Goal: Transaction & Acquisition: Purchase product/service

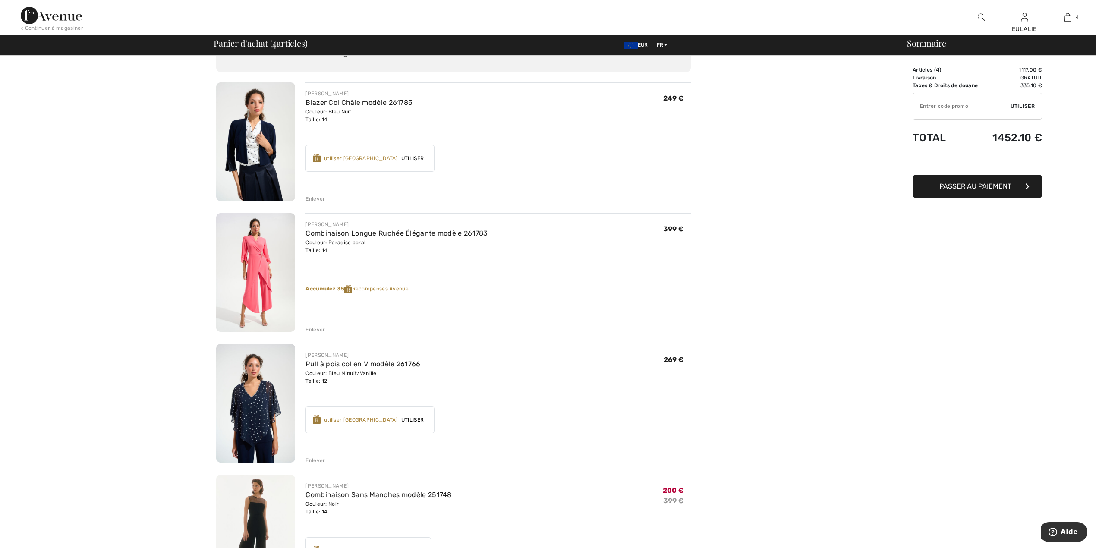
scroll to position [47, 0]
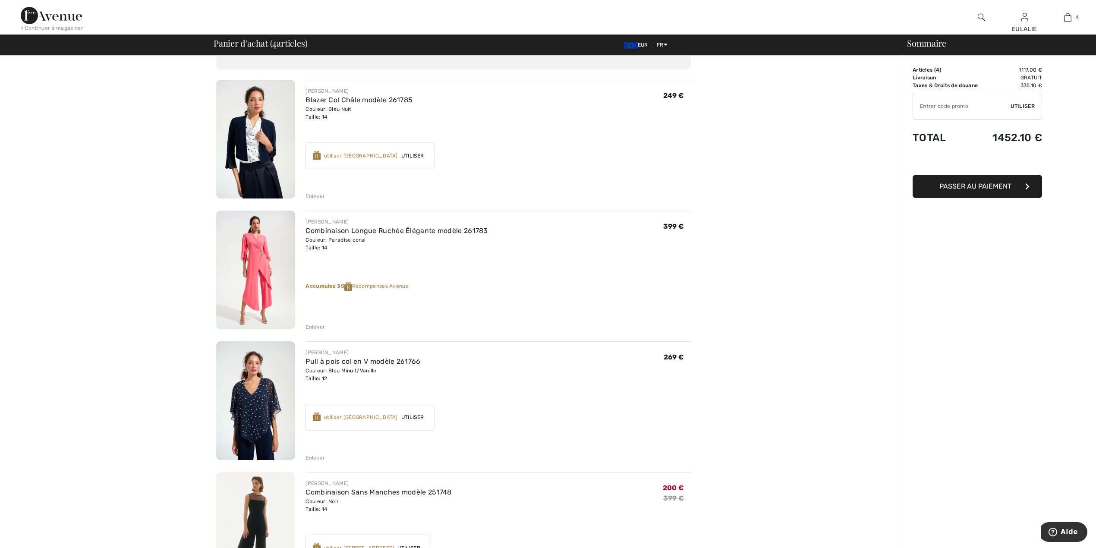
click at [30, 13] on img at bounding box center [51, 15] width 61 height 17
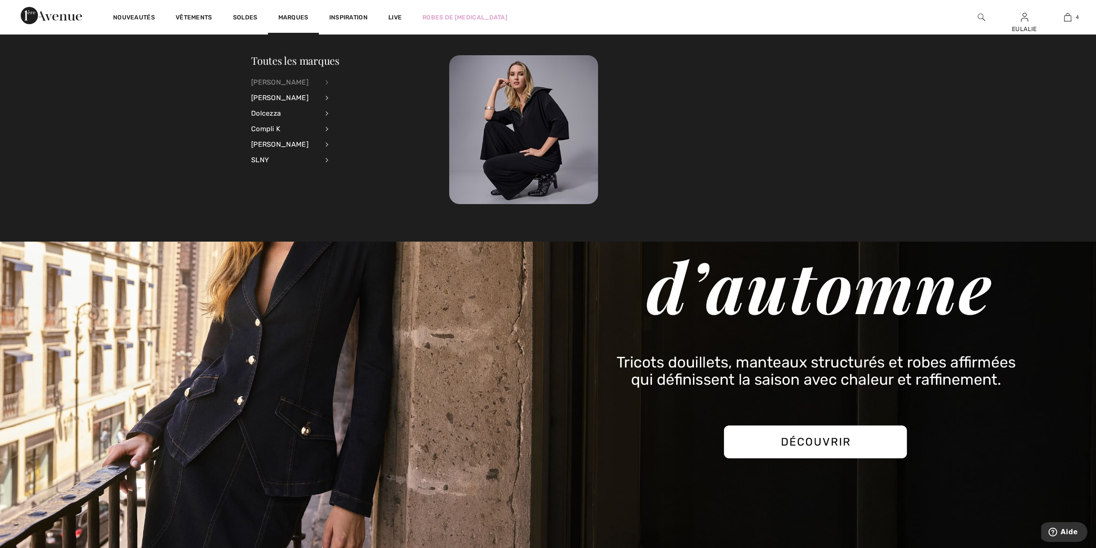
click at [290, 80] on div "[PERSON_NAME]" at bounding box center [285, 83] width 68 height 16
click at [385, 167] on link "Robes et combinaisons" at bounding box center [373, 167] width 69 height 14
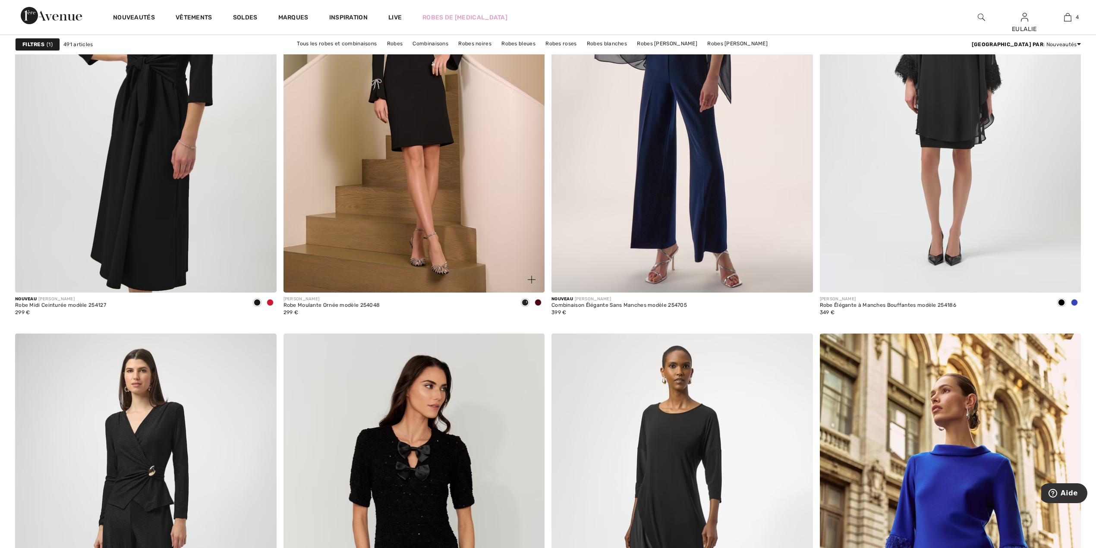
scroll to position [978, 0]
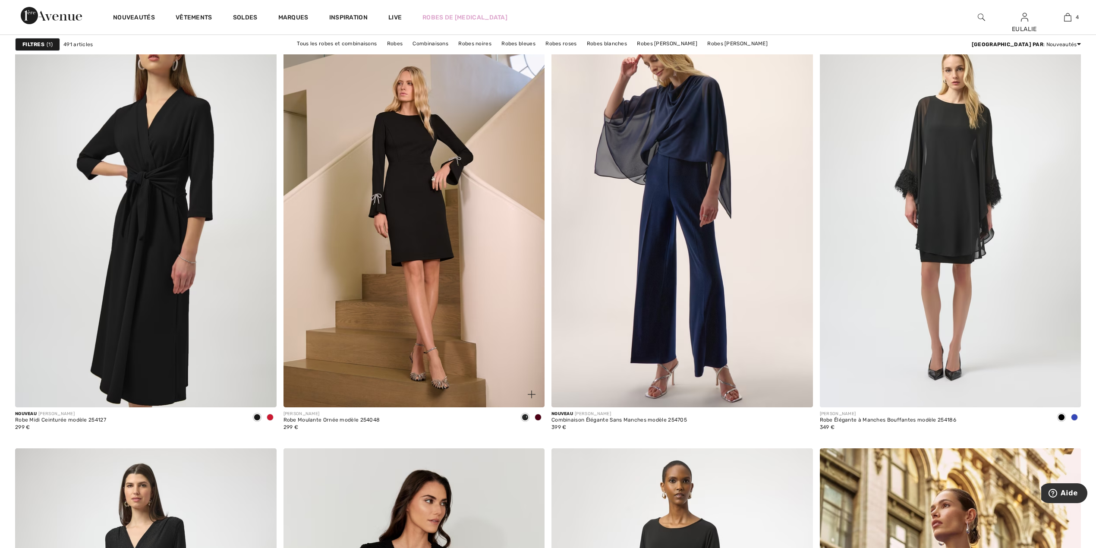
click at [539, 416] on span at bounding box center [537, 417] width 7 height 7
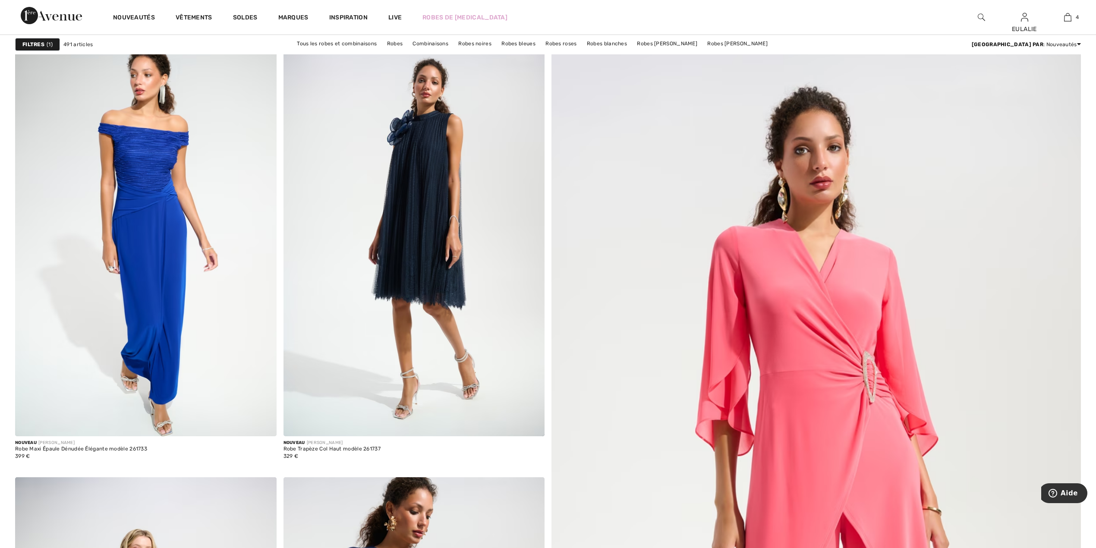
scroll to position [60, 0]
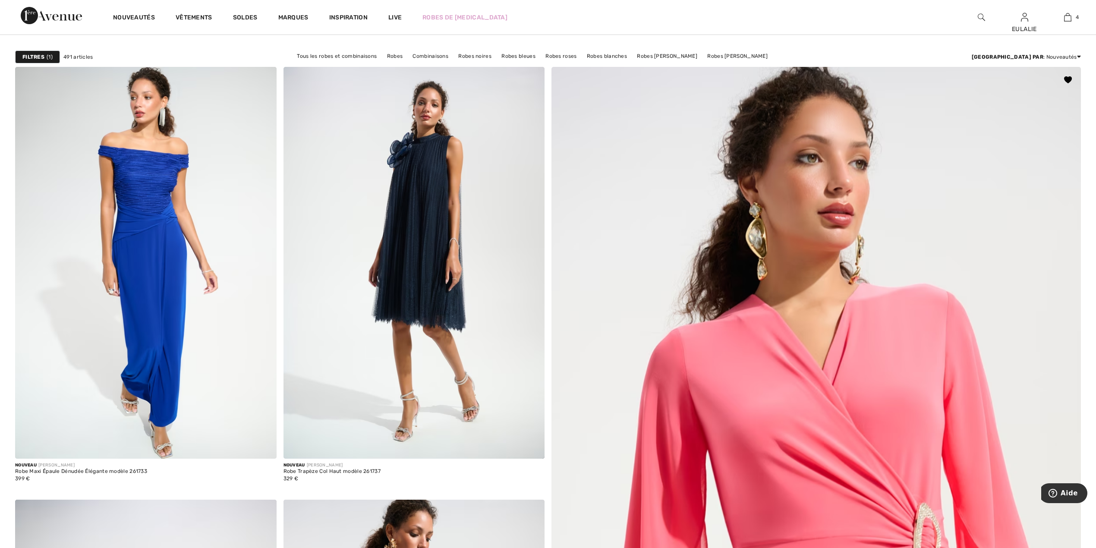
click at [862, 340] on img at bounding box center [815, 543] width 635 height 953
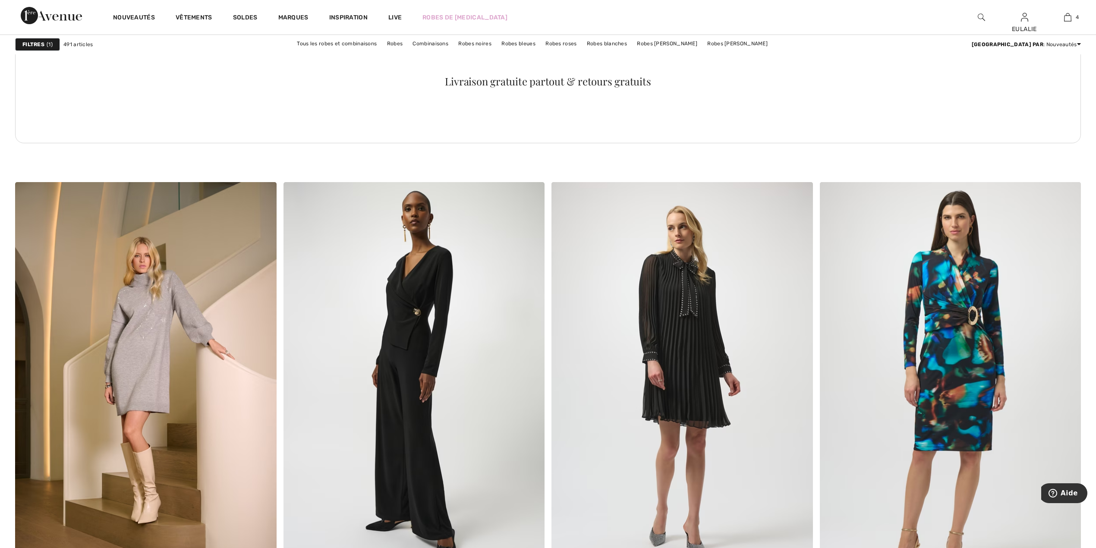
scroll to position [1958, 0]
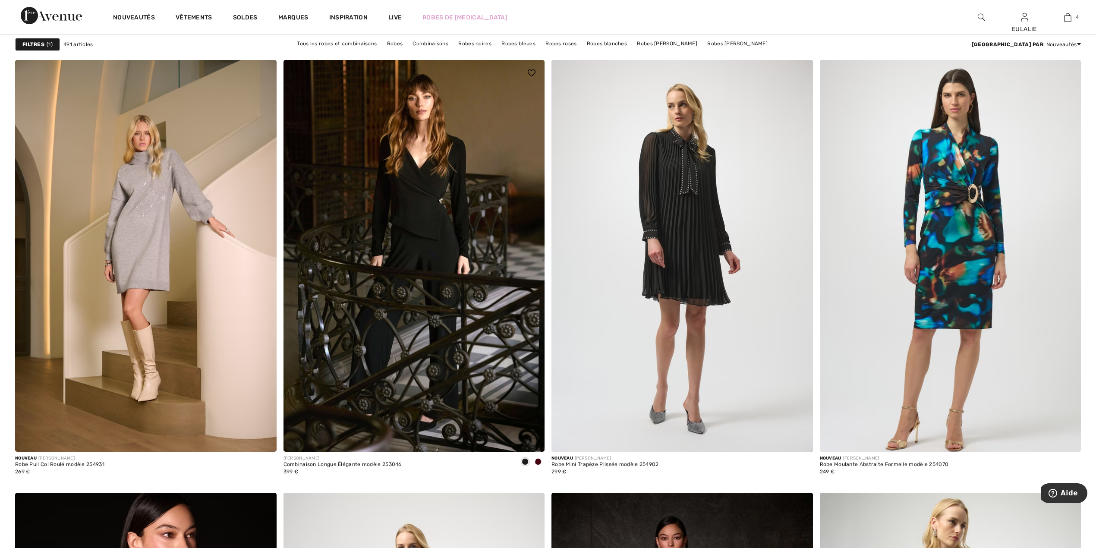
click at [539, 462] on span at bounding box center [537, 461] width 7 height 7
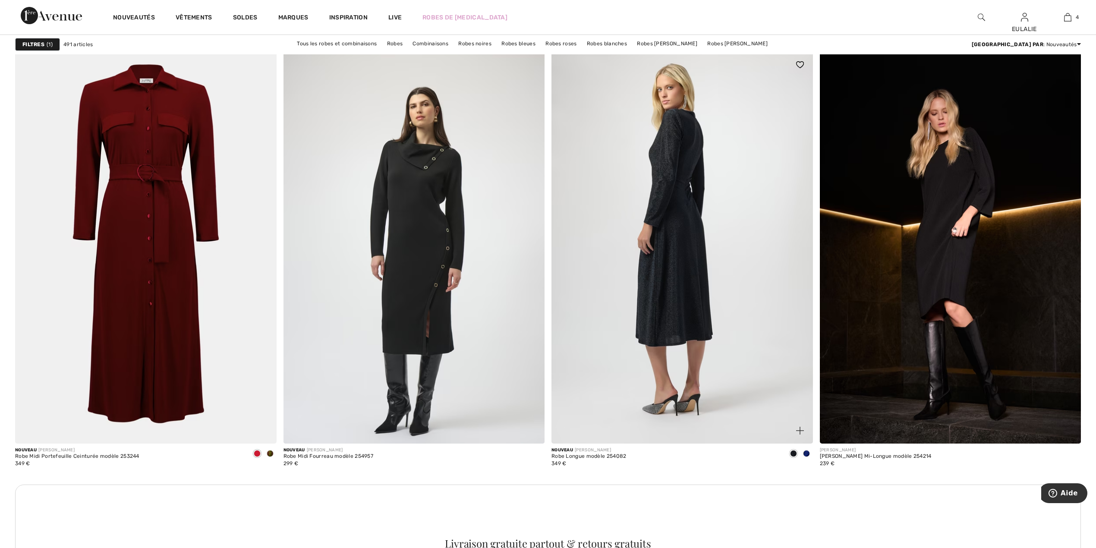
scroll to position [2821, 0]
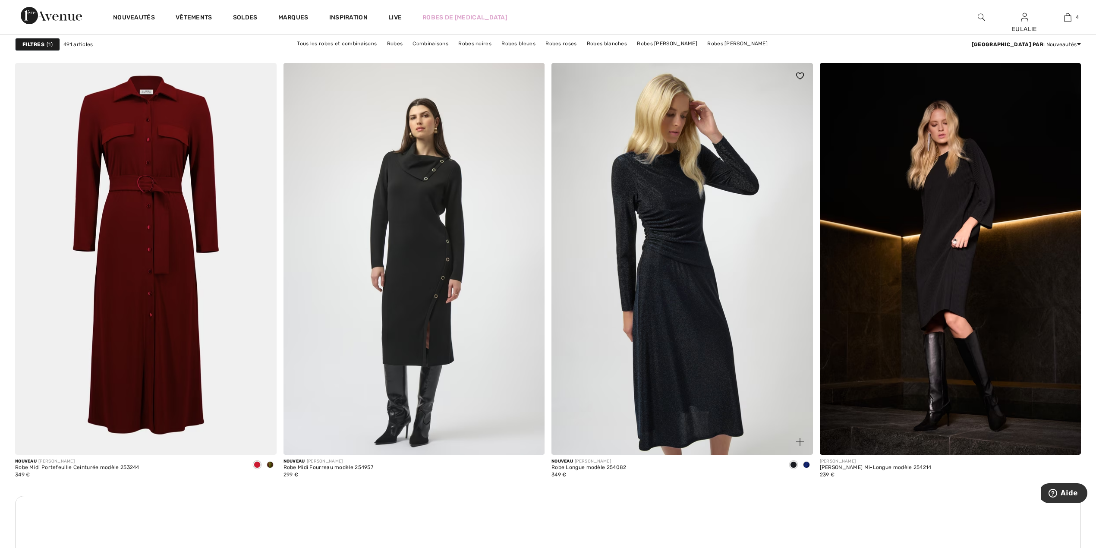
click at [805, 465] on span at bounding box center [806, 464] width 7 height 7
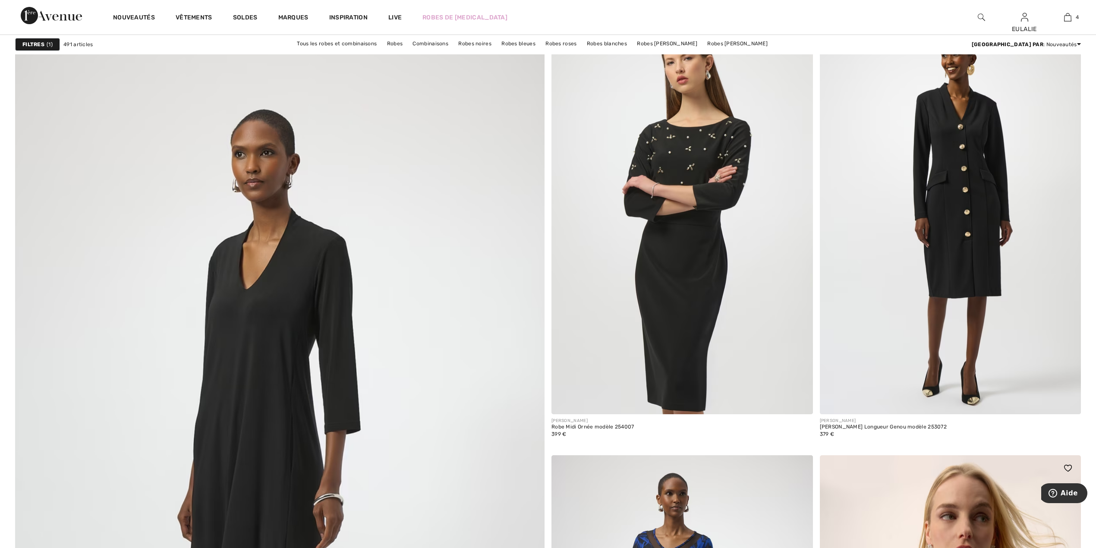
scroll to position [3454, 0]
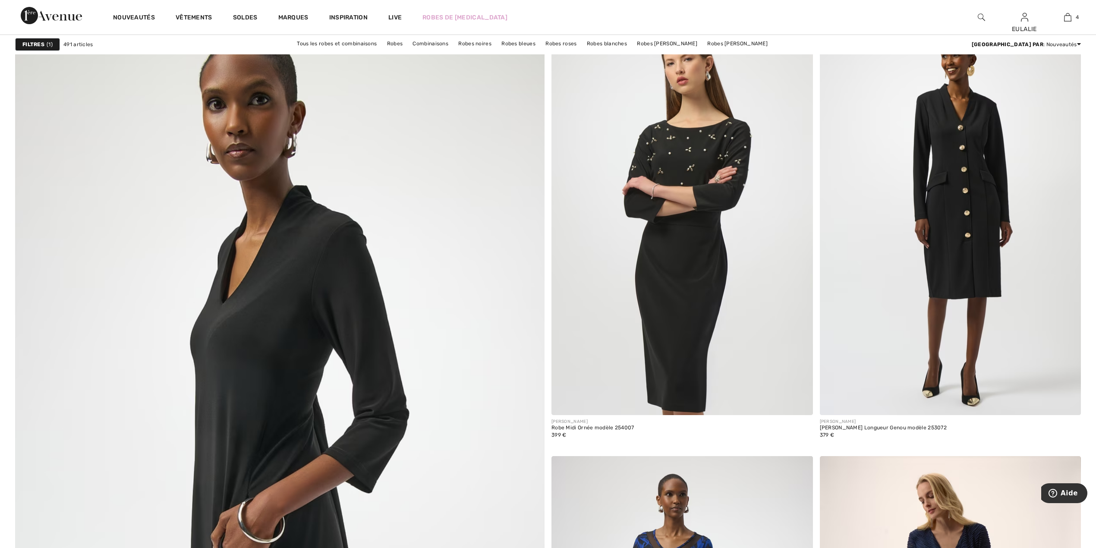
click at [339, 260] on img at bounding box center [279, 499] width 635 height 953
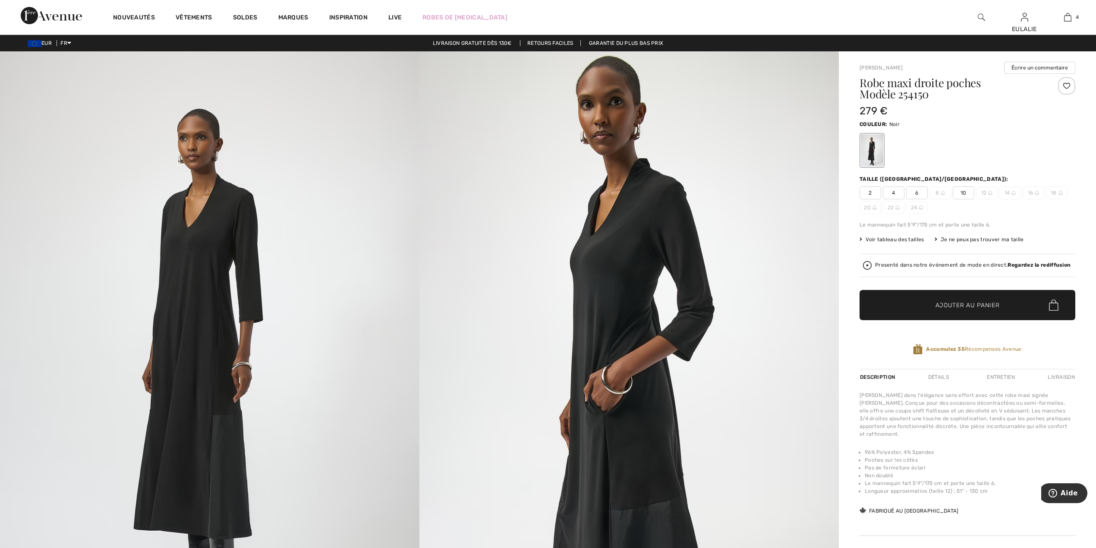
click at [224, 243] on img at bounding box center [209, 365] width 419 height 629
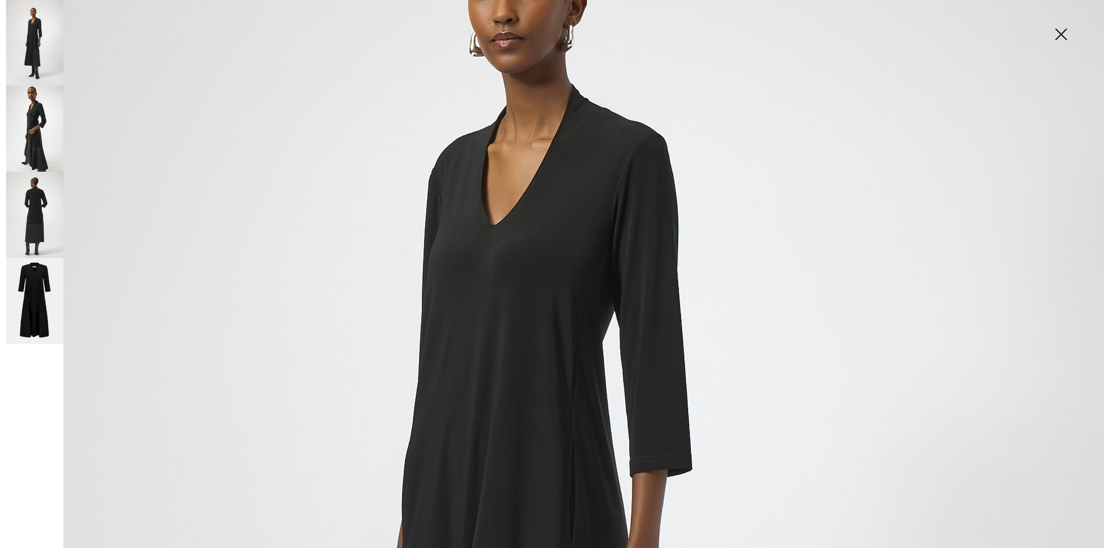
scroll to position [287, 0]
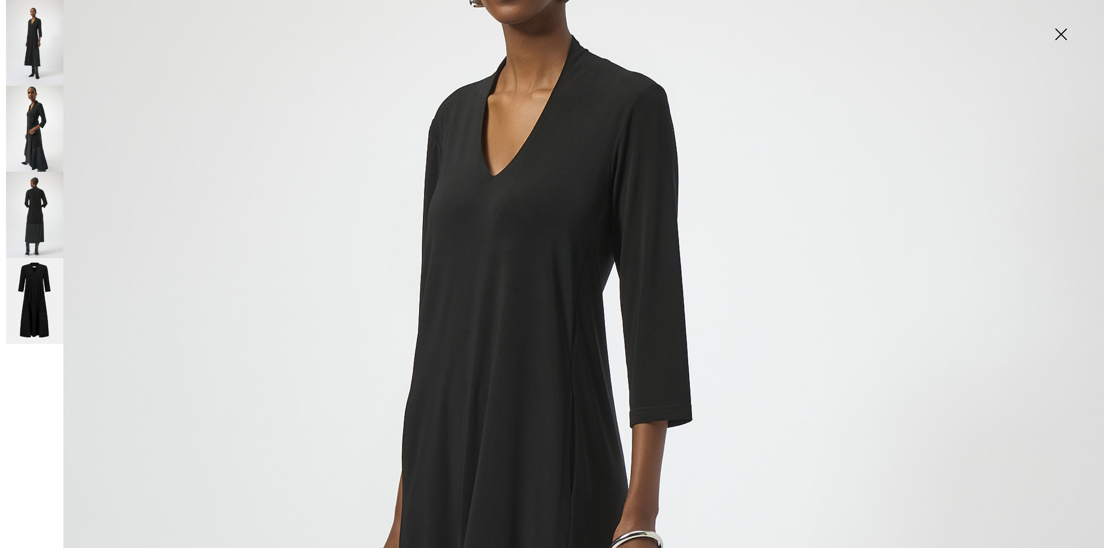
click at [35, 135] on img at bounding box center [34, 129] width 57 height 86
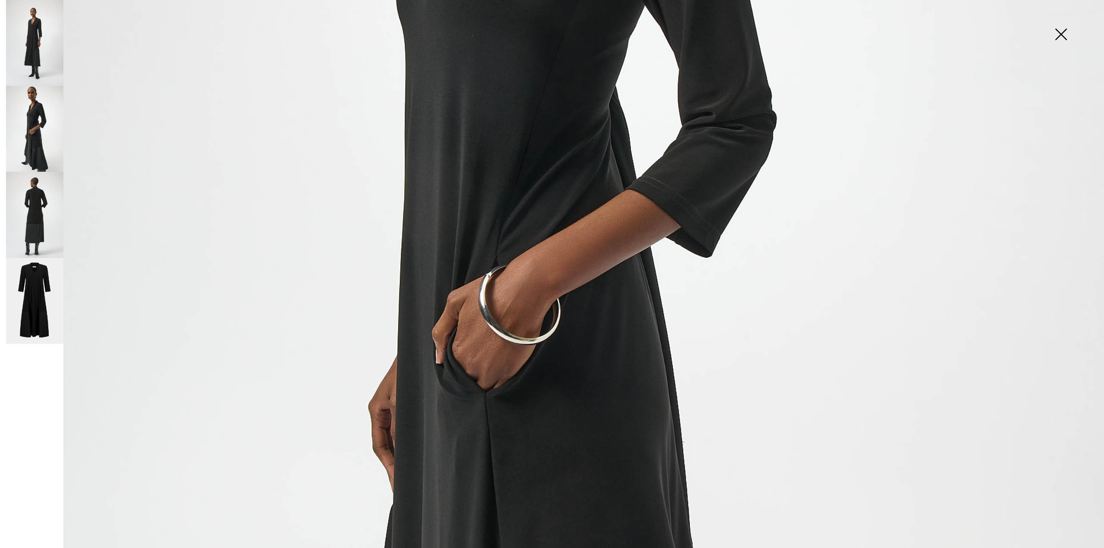
scroll to position [575, 0]
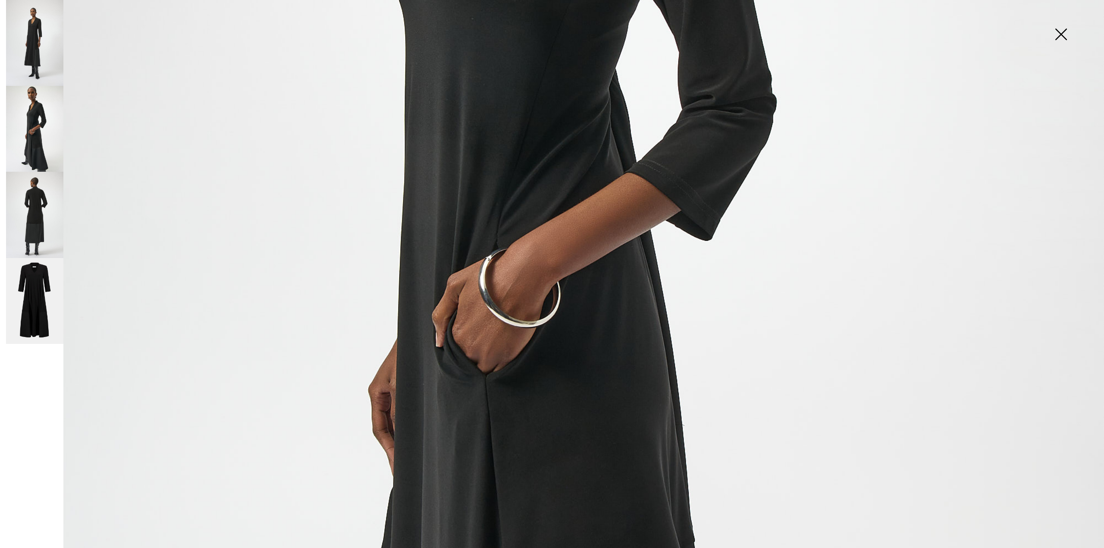
click at [41, 204] on img at bounding box center [34, 215] width 57 height 86
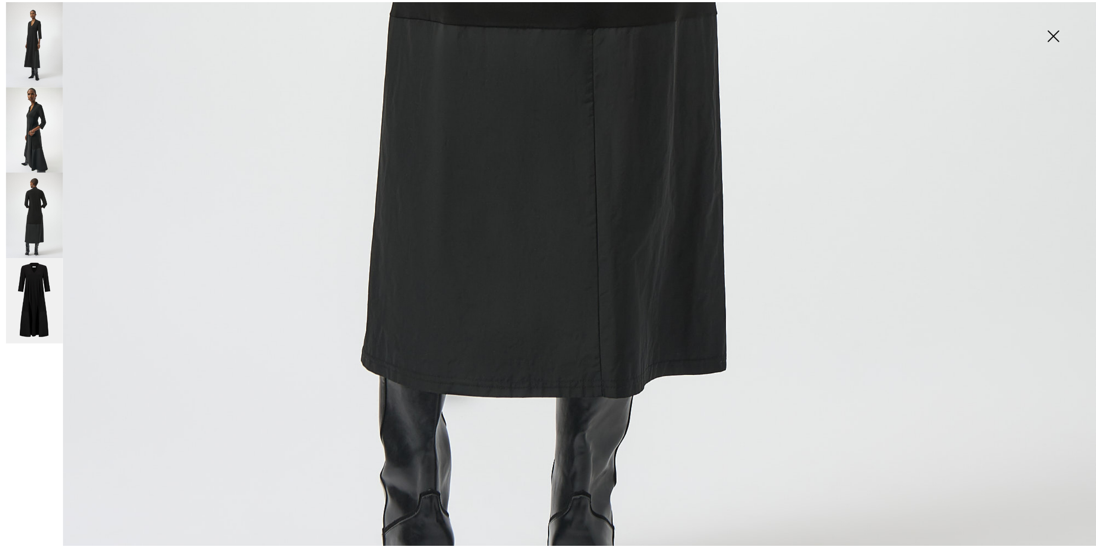
scroll to position [978, 0]
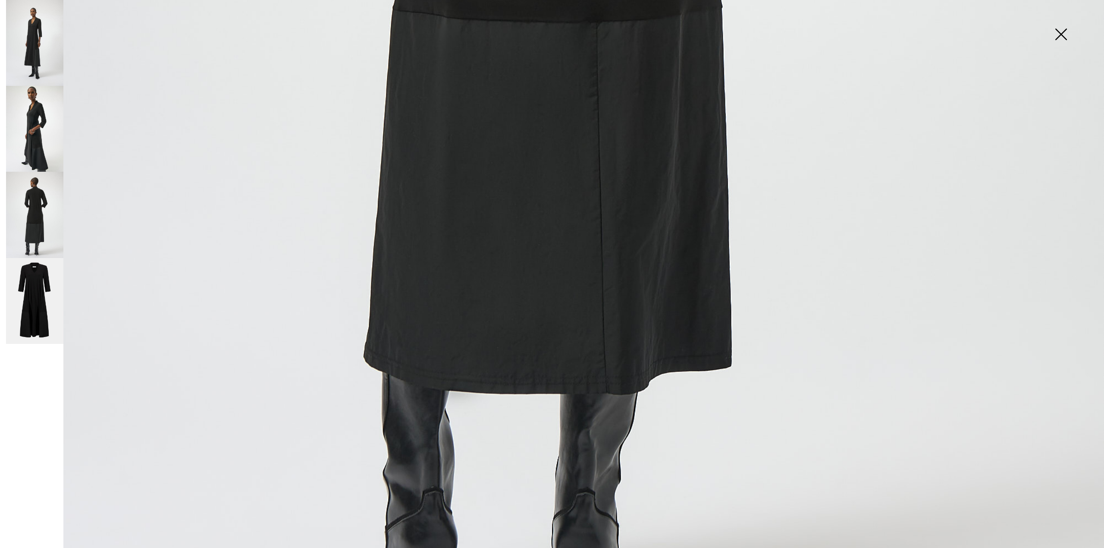
click at [1063, 31] on img at bounding box center [1061, 35] width 43 height 44
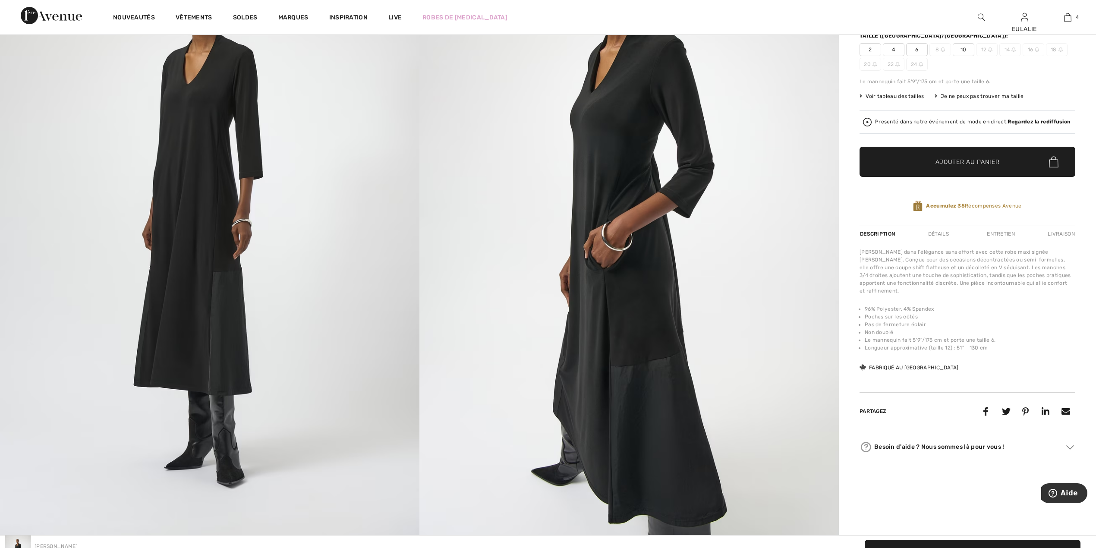
scroll to position [0, 0]
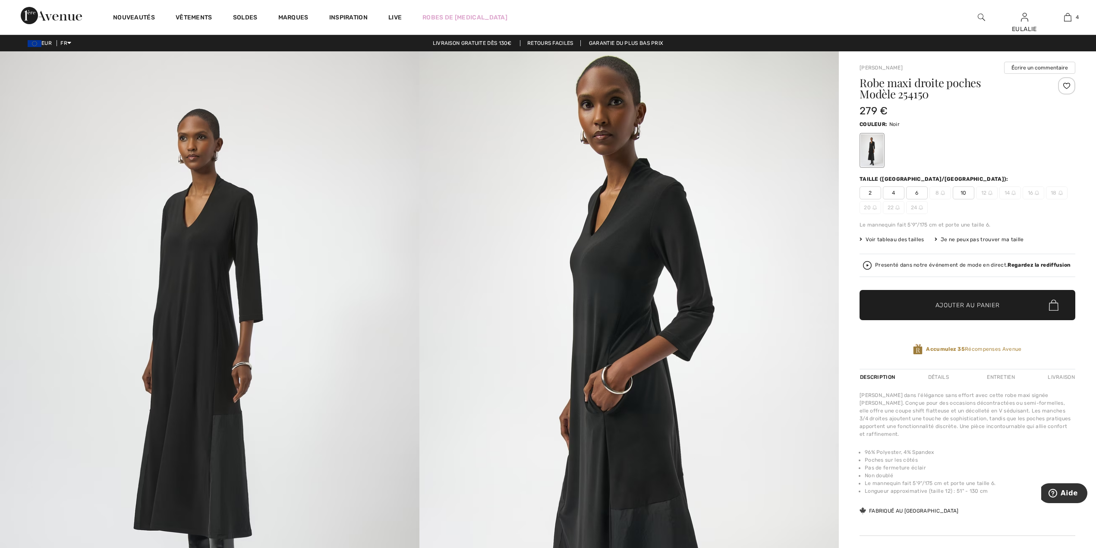
click at [1066, 85] on div at bounding box center [1066, 85] width 17 height 17
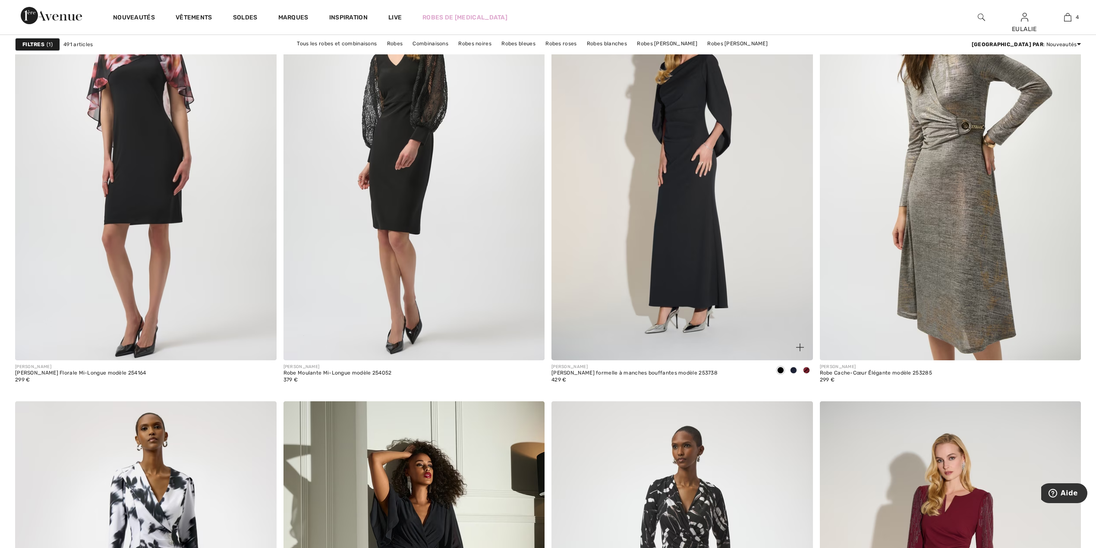
scroll to position [4259, 0]
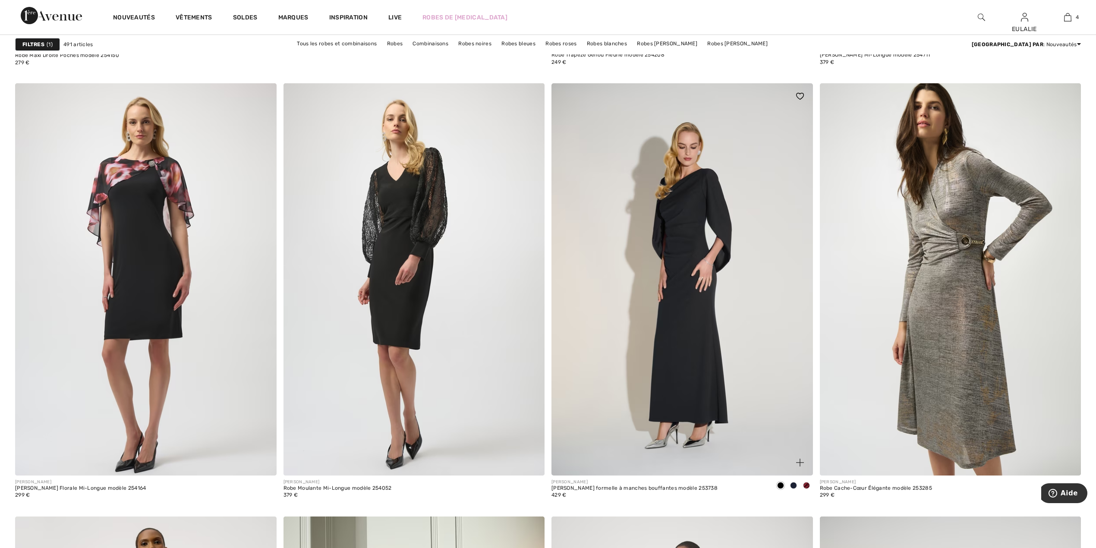
click at [805, 485] on span at bounding box center [806, 485] width 7 height 7
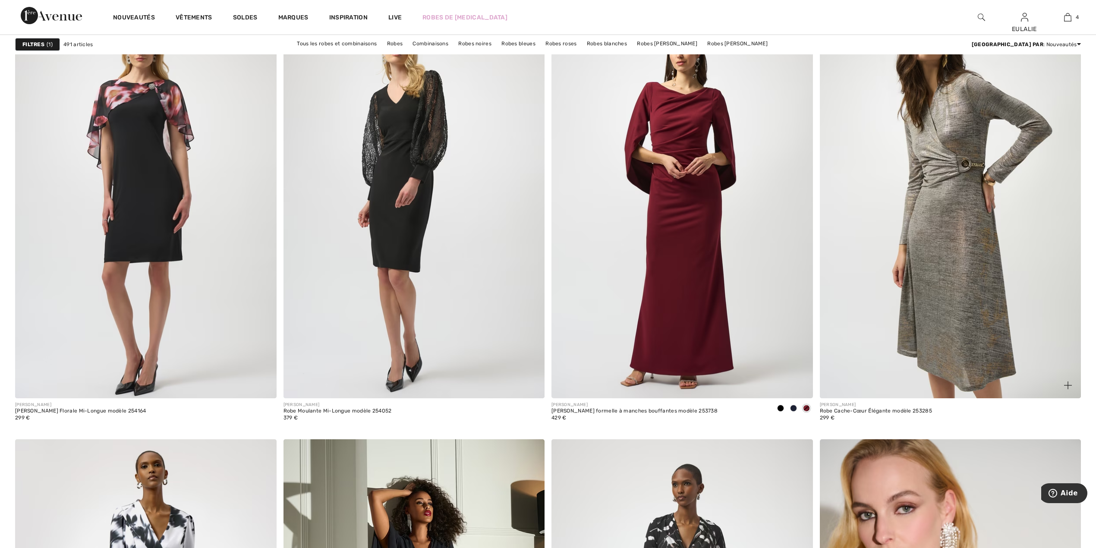
scroll to position [4316, 0]
